Goal: Check status: Check status

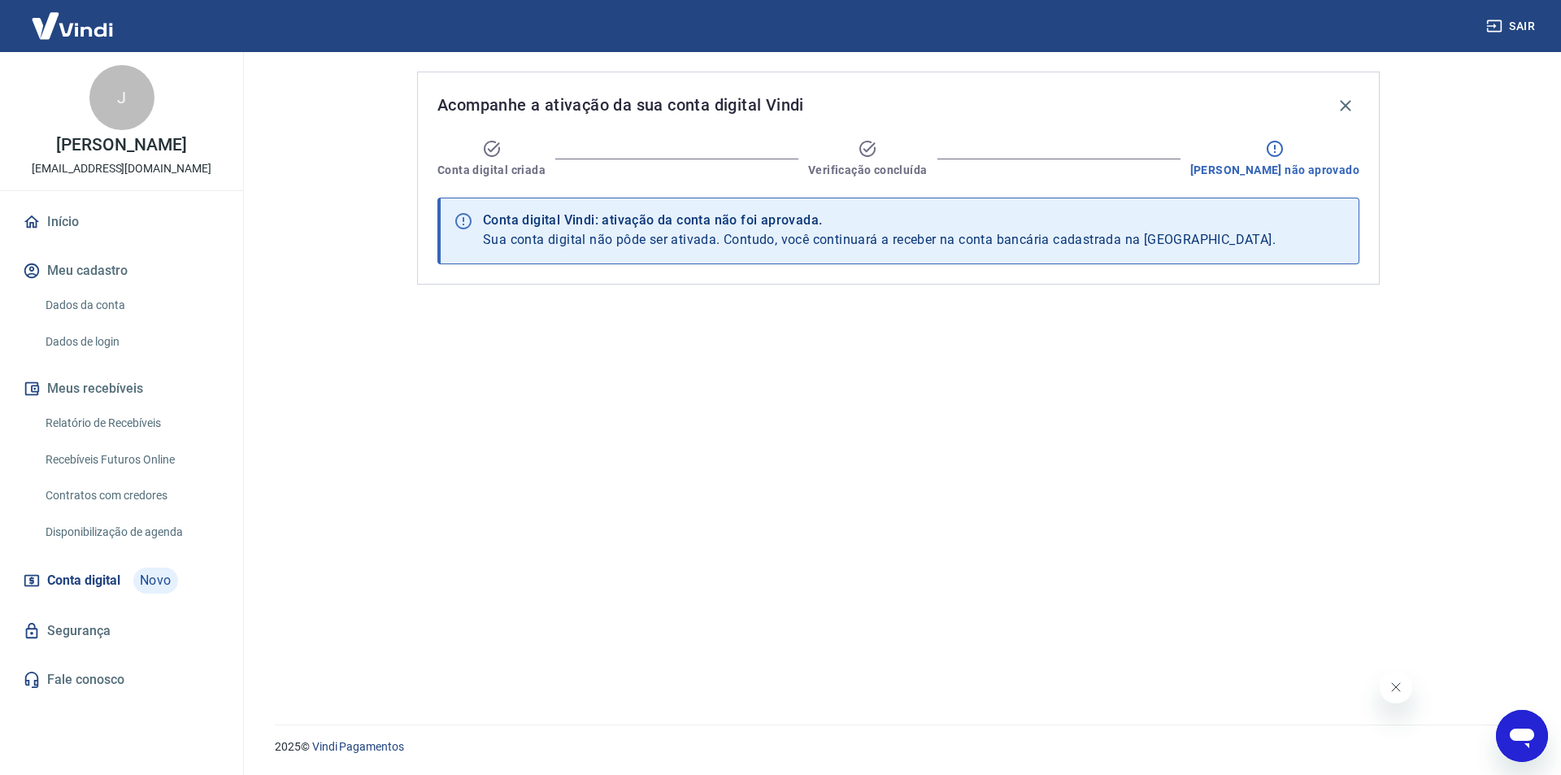
click at [493, 154] on icon at bounding box center [492, 149] width 20 height 20
click at [877, 157] on icon at bounding box center [868, 149] width 20 height 20
click at [1284, 151] on icon at bounding box center [1275, 149] width 20 height 20
click at [1297, 164] on span "Cadastro não aprovado" at bounding box center [1274, 170] width 169 height 16
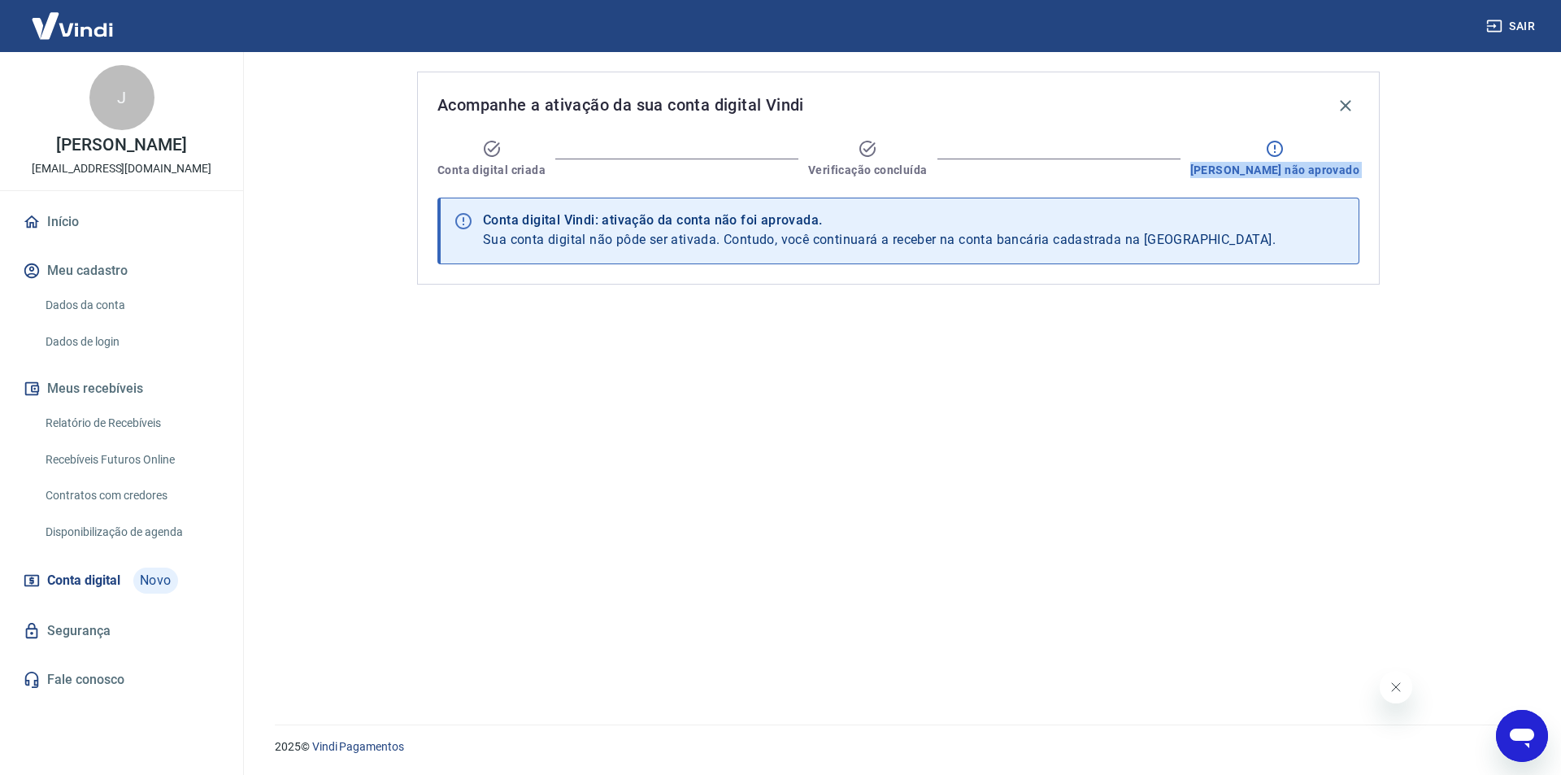
click at [1297, 164] on span "Cadastro não aprovado" at bounding box center [1274, 170] width 169 height 16
drag, startPoint x: 102, startPoint y: 576, endPoint x: 372, endPoint y: 573, distance: 270.7
click at [102, 576] on span "Conta digital" at bounding box center [83, 580] width 73 height 23
click at [1353, 102] on icon "button" at bounding box center [1346, 106] width 20 height 20
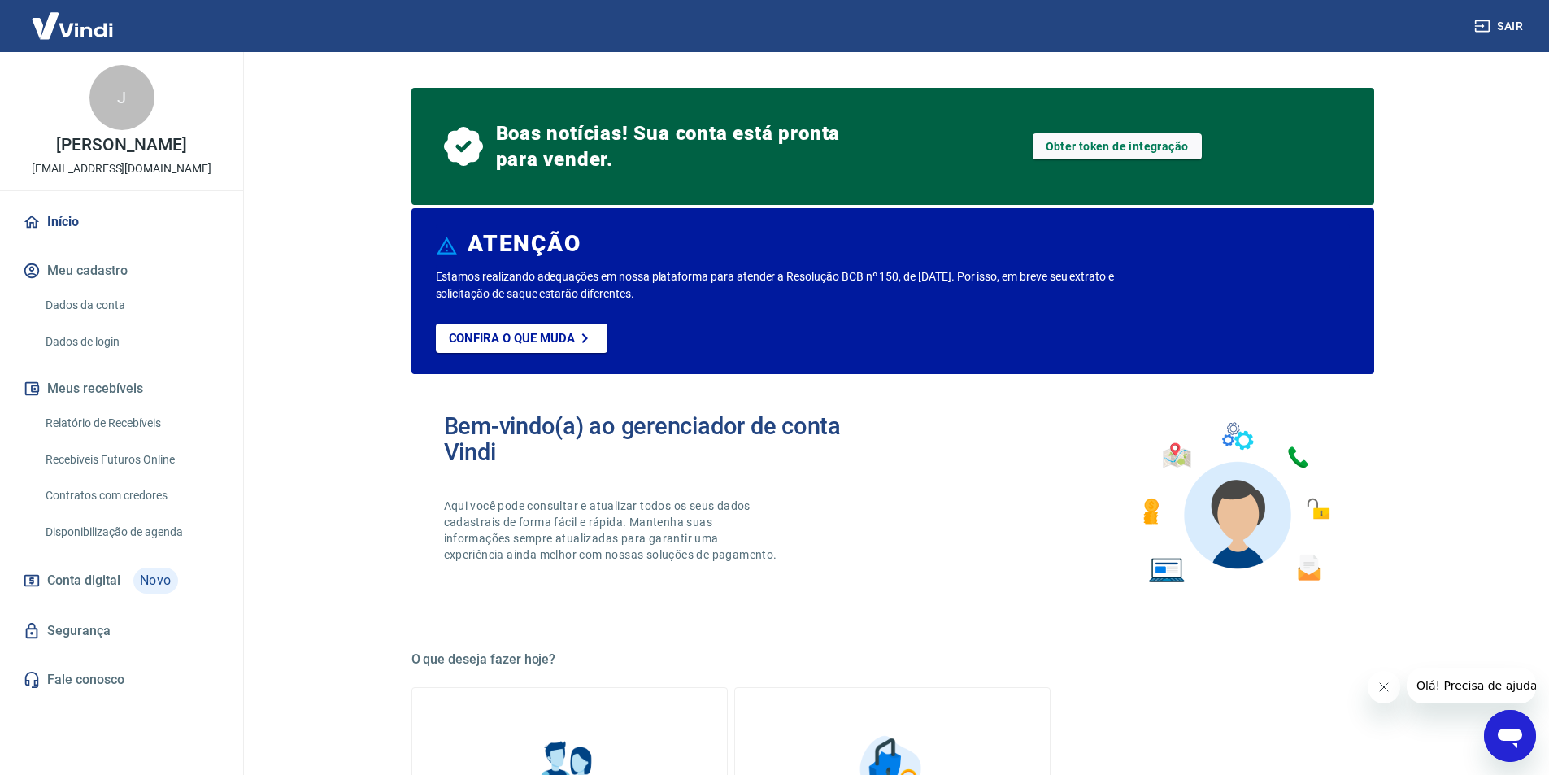
click at [667, 146] on span "Boas notícias! Sua conta está pronta para vender." at bounding box center [671, 146] width 351 height 52
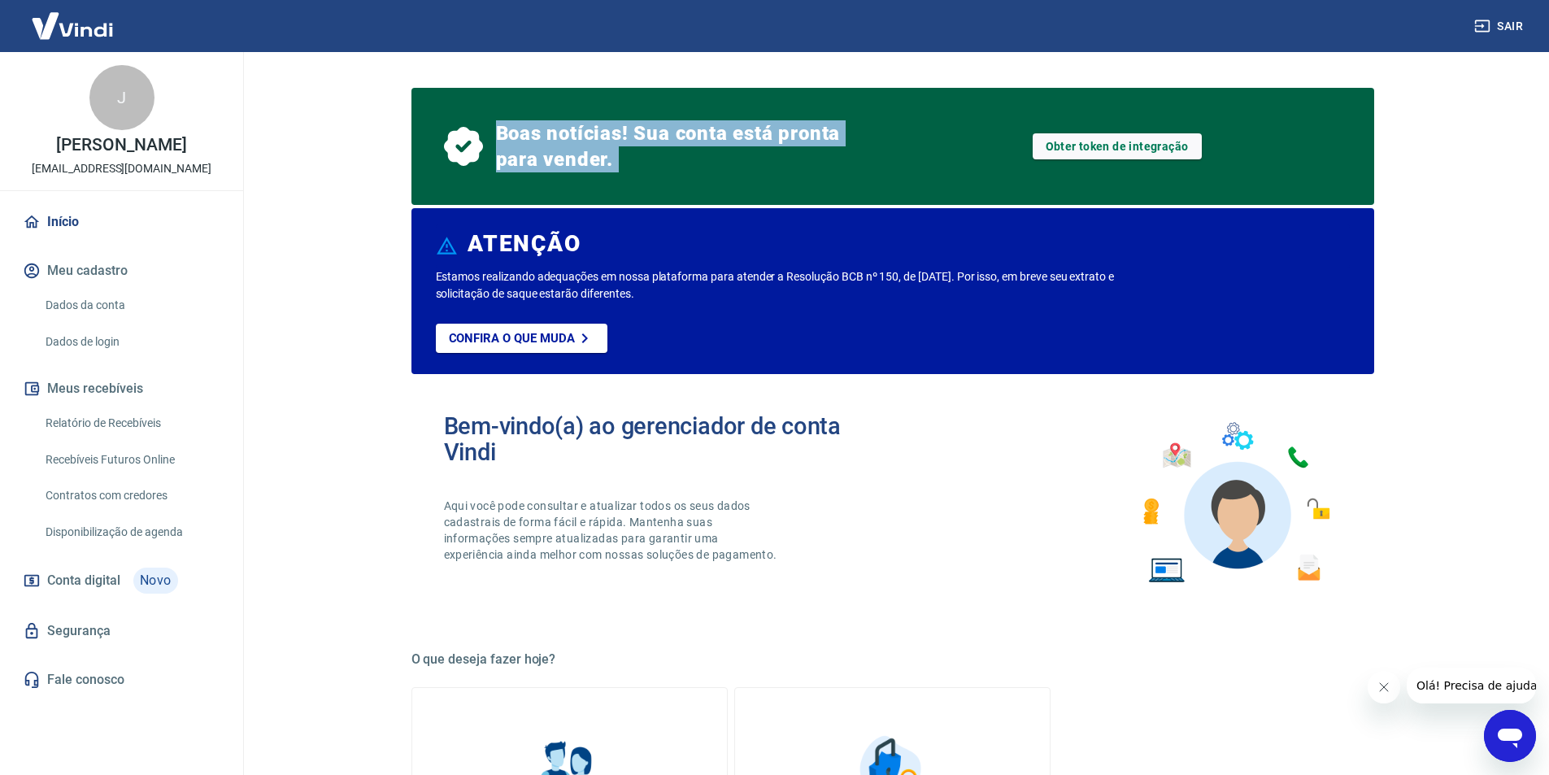
click at [667, 146] on span "Boas notícias! Sua conta está pronta para vender." at bounding box center [671, 146] width 351 height 52
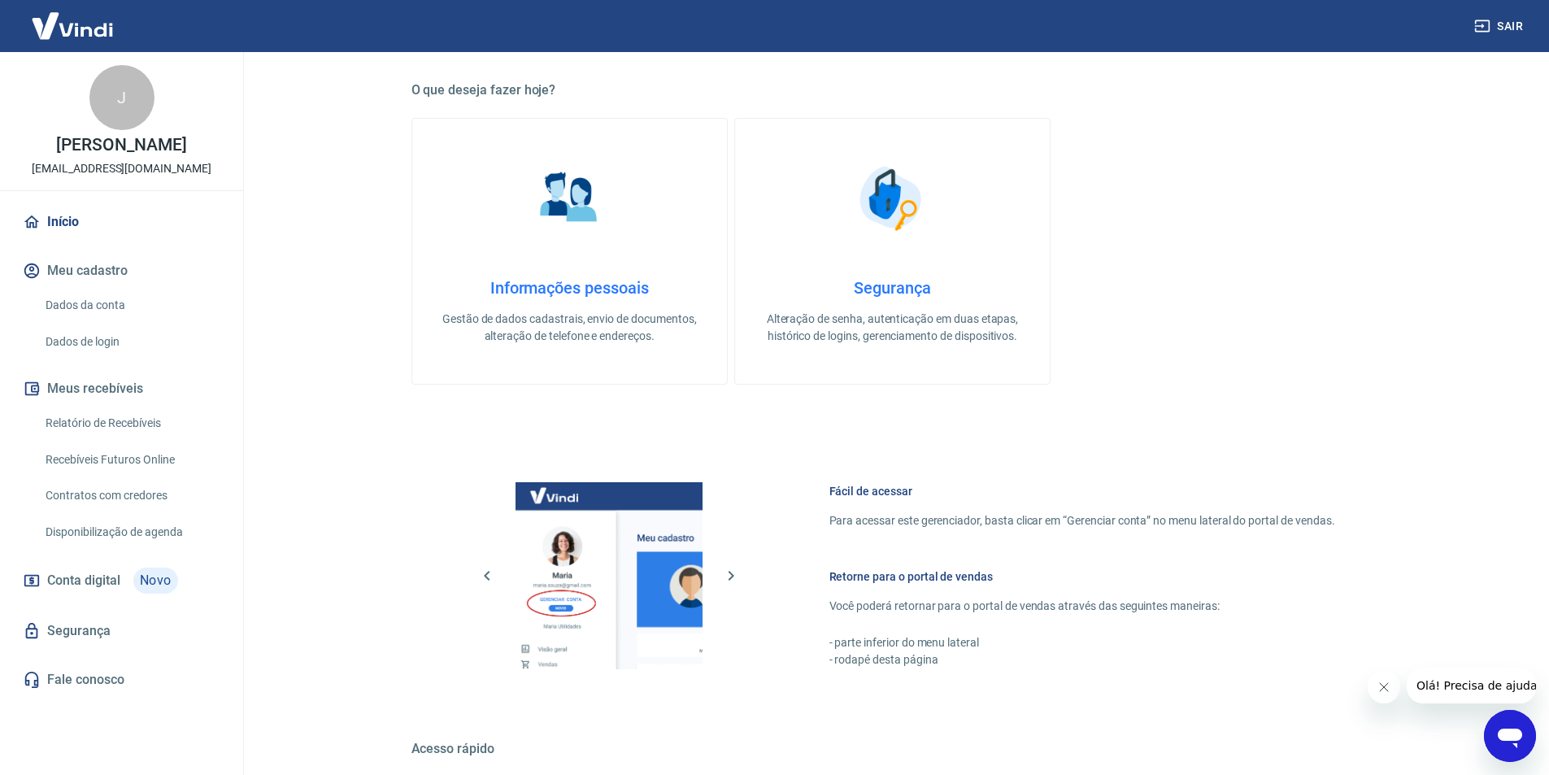
click at [667, 146] on link "Informações pessoais Gestão de dados cadastrais, envio de documentos, alteração…" at bounding box center [569, 251] width 316 height 267
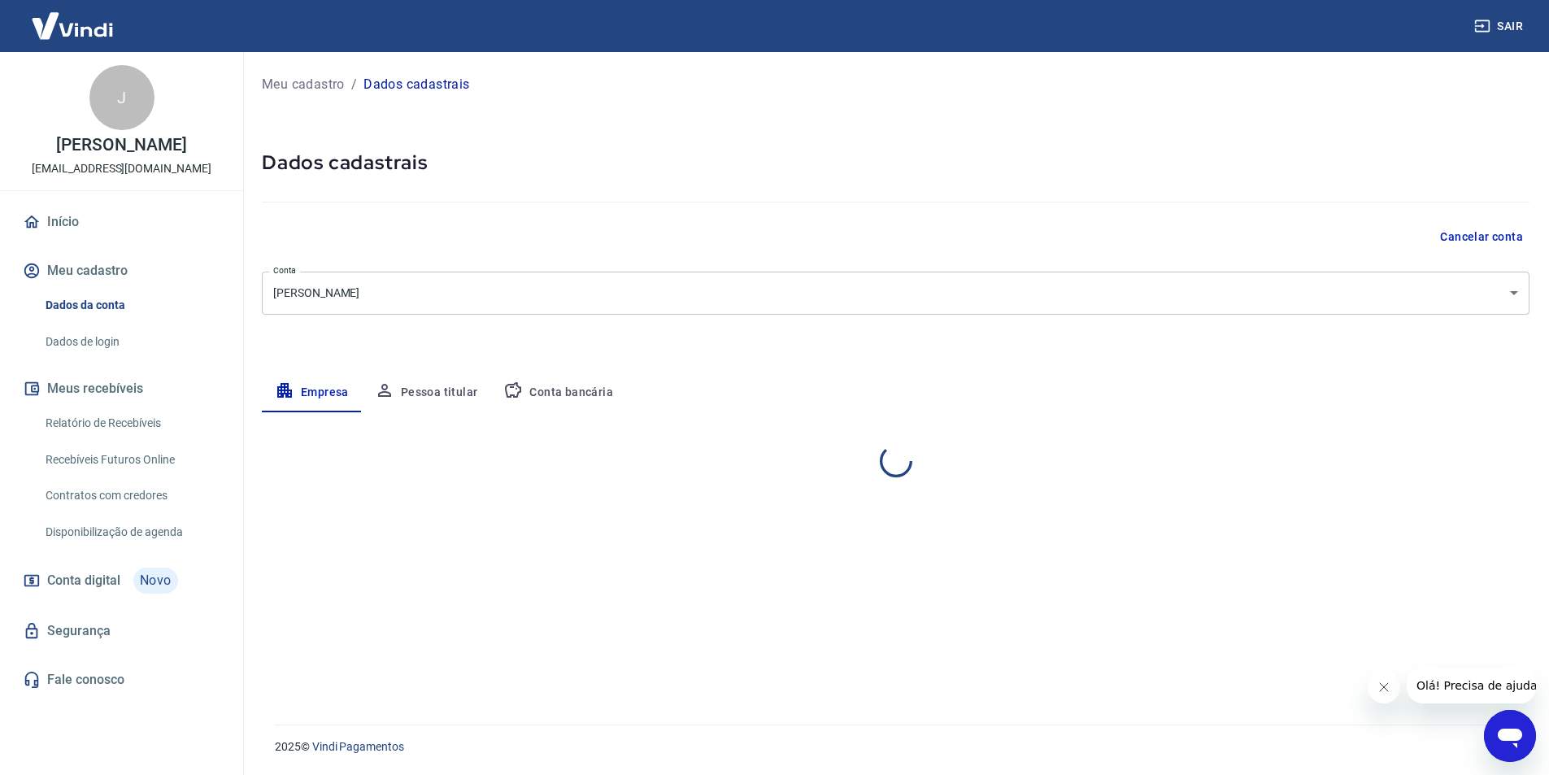
select select "BA"
select select "business"
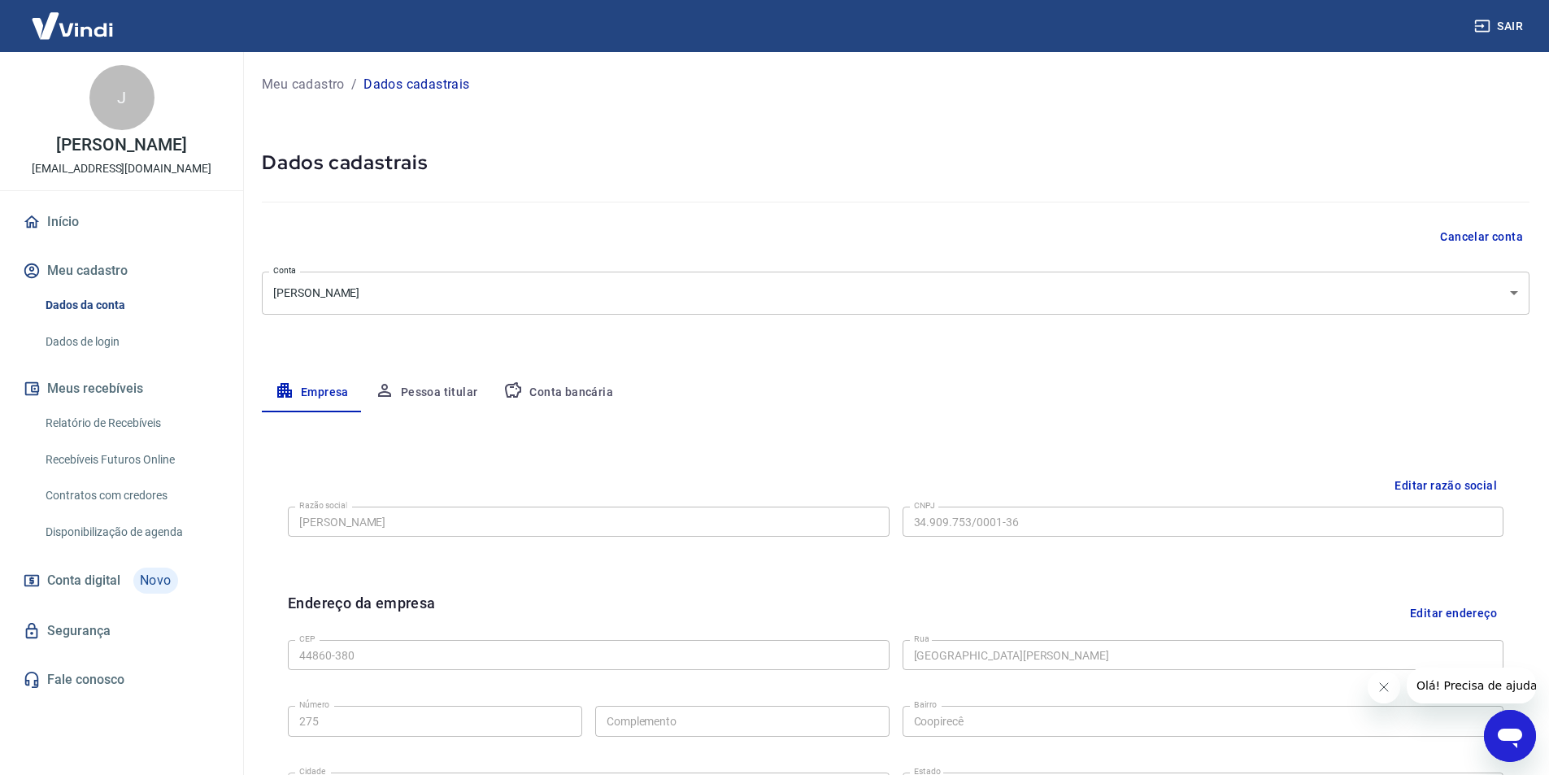
click at [328, 80] on p "Meu cadastro" at bounding box center [303, 85] width 83 height 20
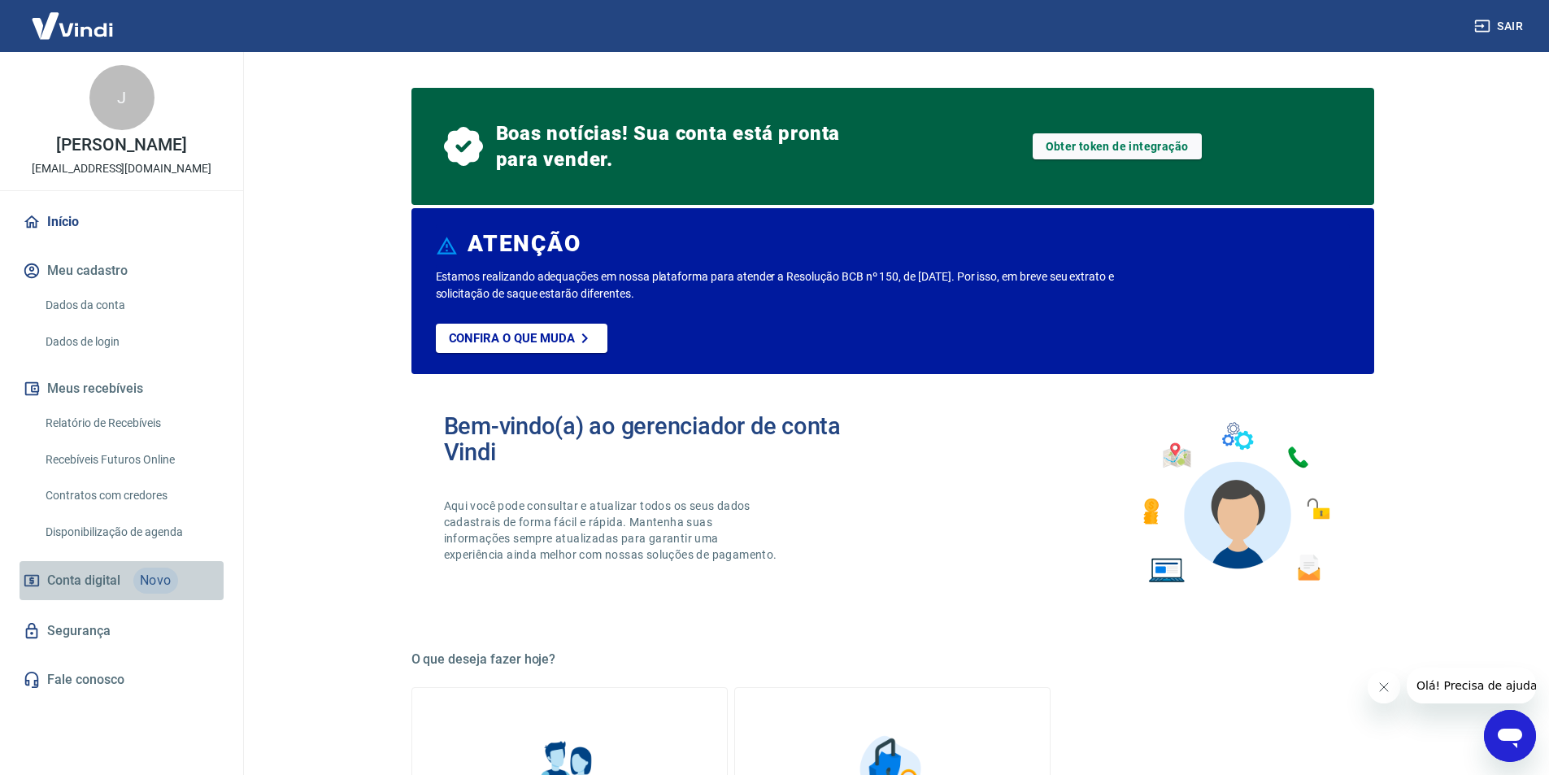
click at [96, 588] on span "Conta digital" at bounding box center [83, 580] width 73 height 23
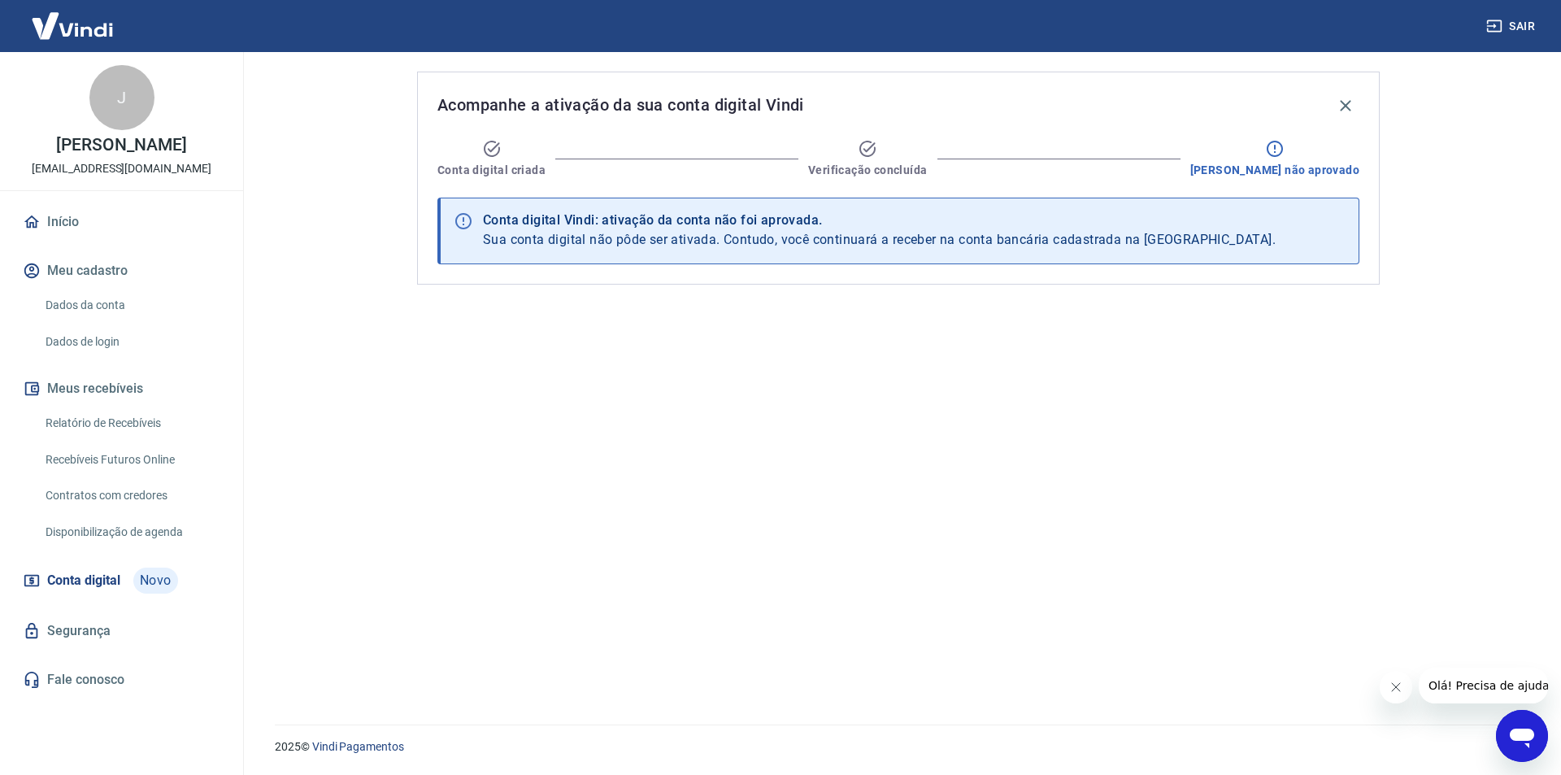
drag, startPoint x: 1471, startPoint y: 296, endPoint x: 1378, endPoint y: 254, distance: 102.6
click at [1419, 270] on main "Acompanhe a ativação da sua conta digital Vindi Conta digital criada Verificaçã…" at bounding box center [898, 413] width 1325 height 723
